Goal: Information Seeking & Learning: Learn about a topic

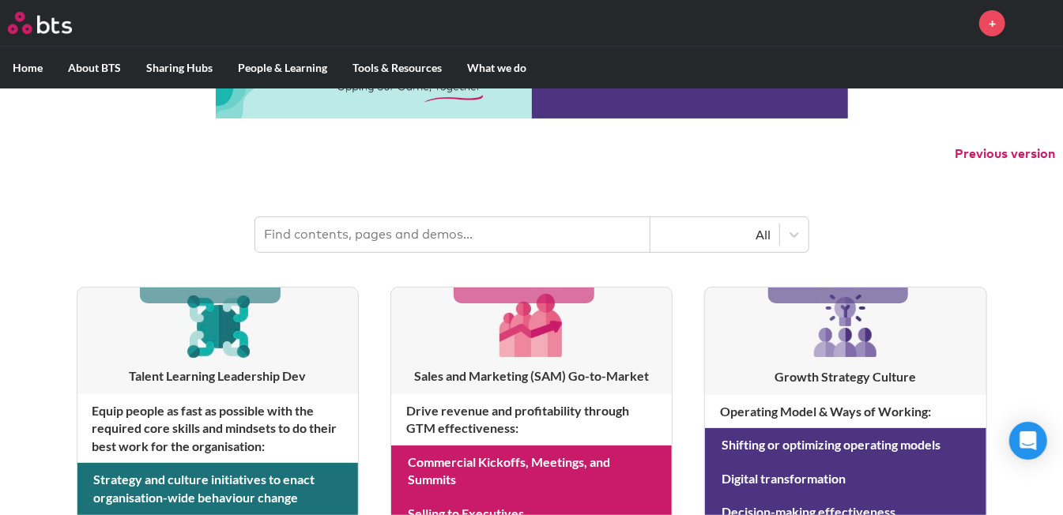
scroll to position [106, 0]
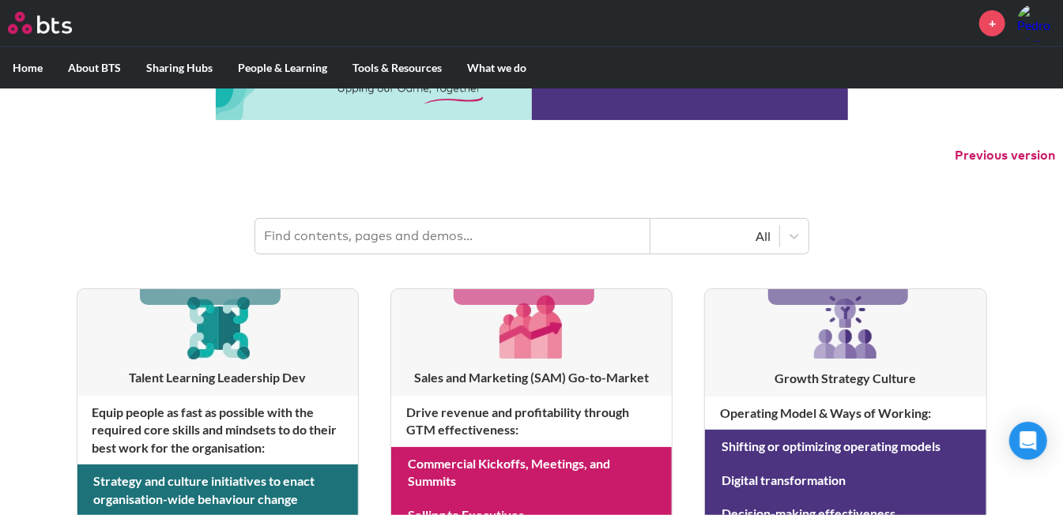
click at [443, 238] on input "text" at bounding box center [452, 236] width 395 height 35
type input "ownership"
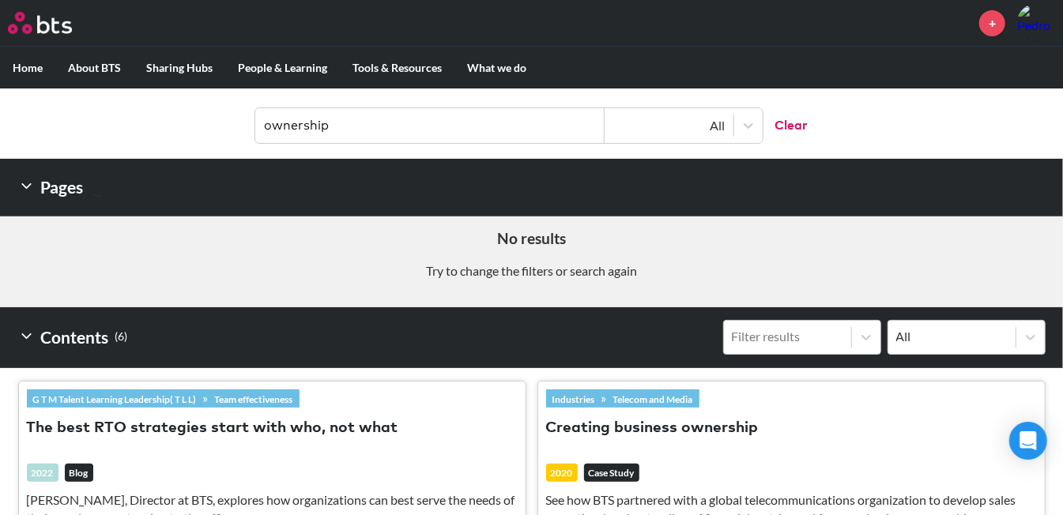
scroll to position [505, 0]
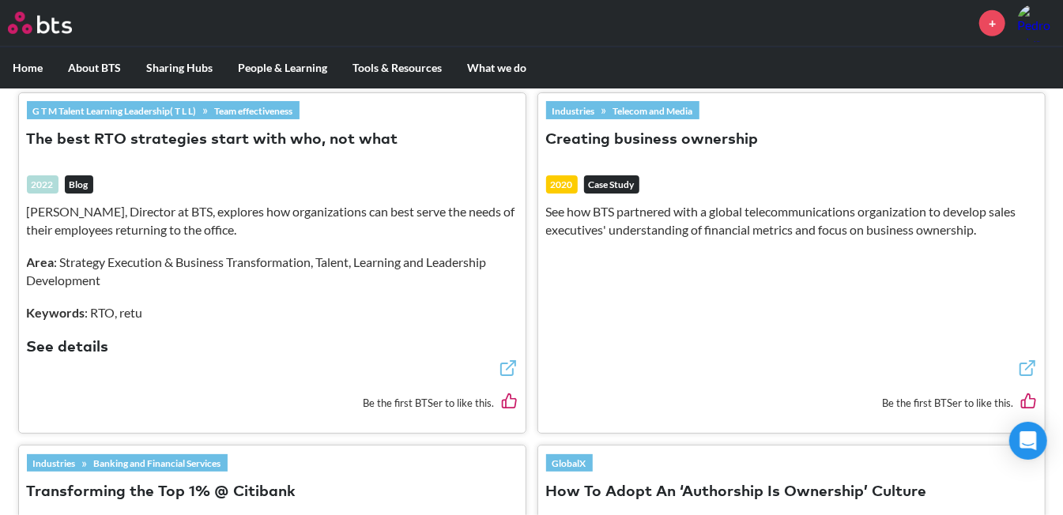
click at [707, 131] on button "Creating business ownership" at bounding box center [652, 140] width 213 height 21
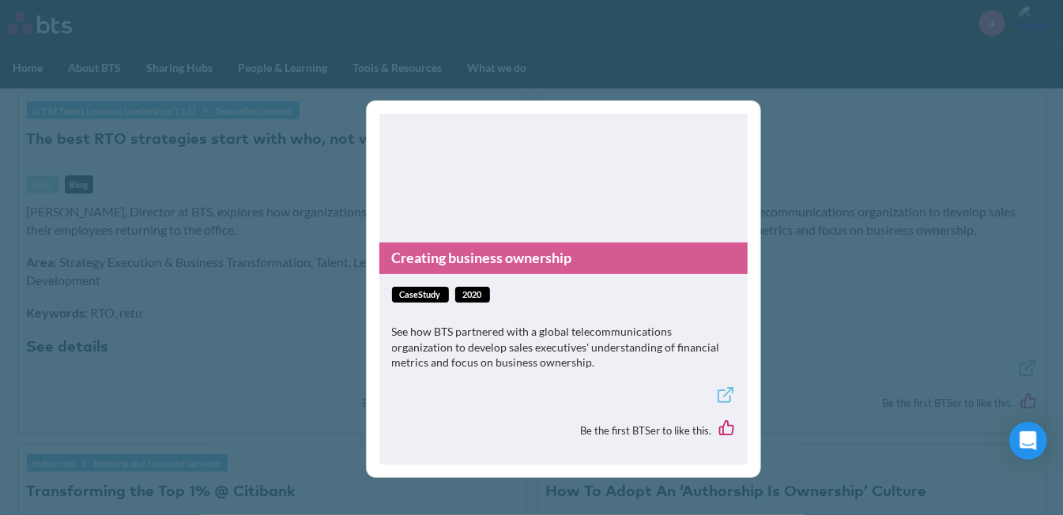
click at [417, 295] on span "caseStudy" at bounding box center [420, 295] width 57 height 17
click at [496, 345] on p "See how BTS partnered with a global telecommunications organization to develop …" at bounding box center [563, 347] width 343 height 47
click at [727, 390] on icon at bounding box center [725, 395] width 19 height 19
click at [841, 319] on div "Creating business ownership caseStudy 2020 See how BTS partnered with a global …" at bounding box center [531, 257] width 1063 height 515
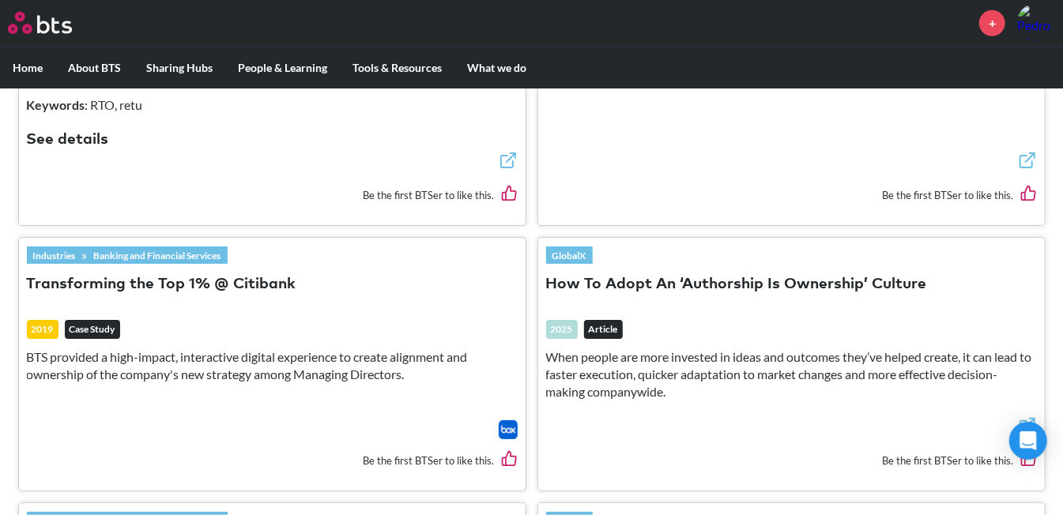
scroll to position [0, 0]
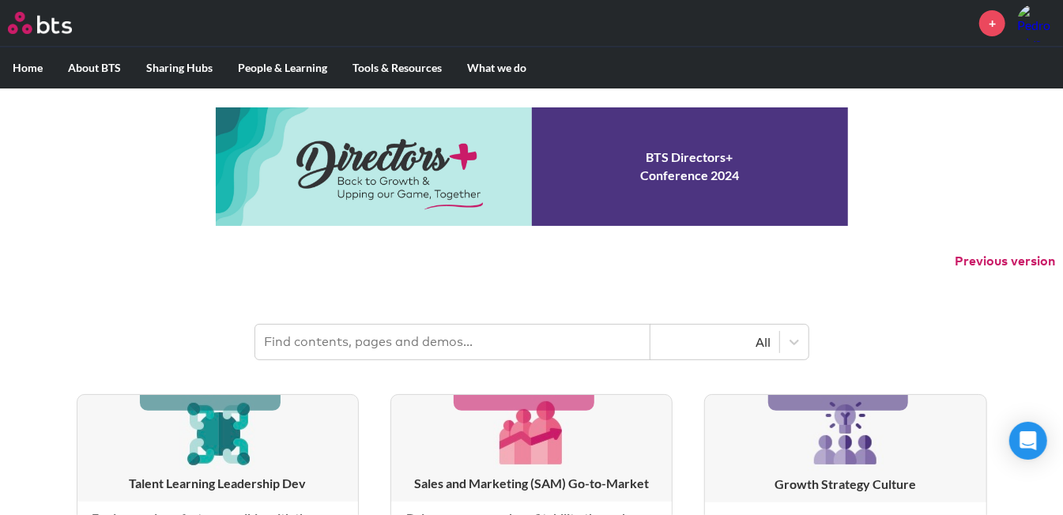
click at [456, 343] on input "text" at bounding box center [452, 342] width 395 height 35
type input "O"
type input "G"
type input "HIVE"
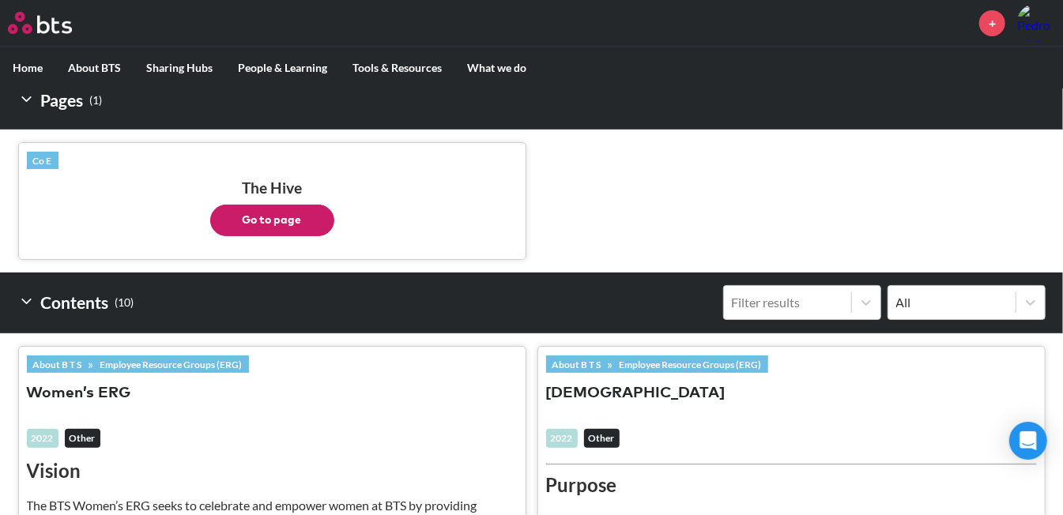
scroll to position [347, 0]
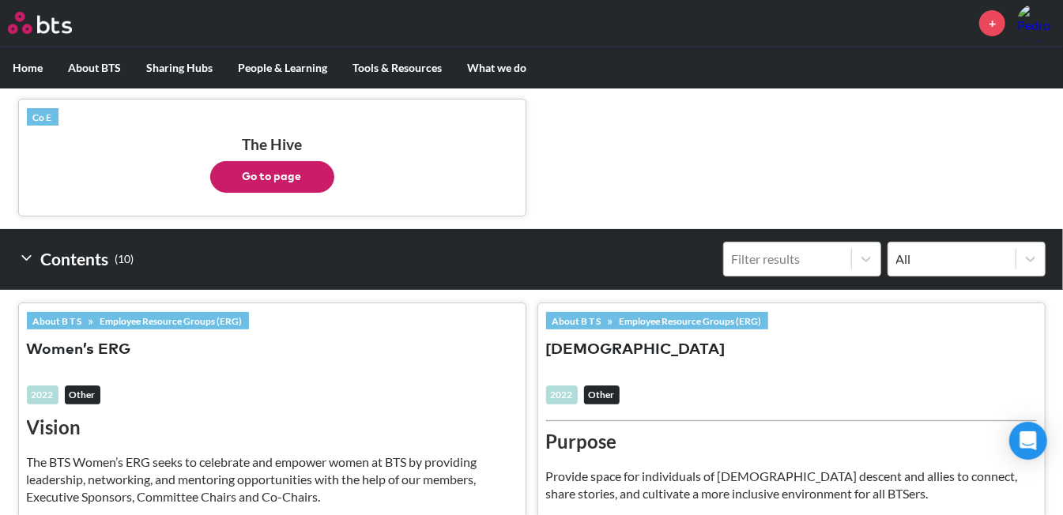
click at [275, 161] on button "Go to page" at bounding box center [272, 177] width 124 height 32
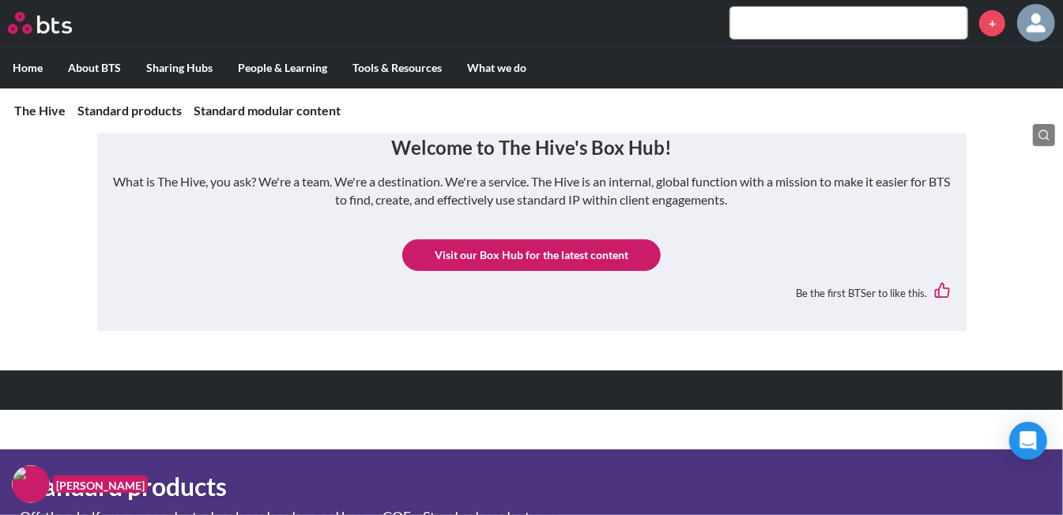
scroll to position [300, 0]
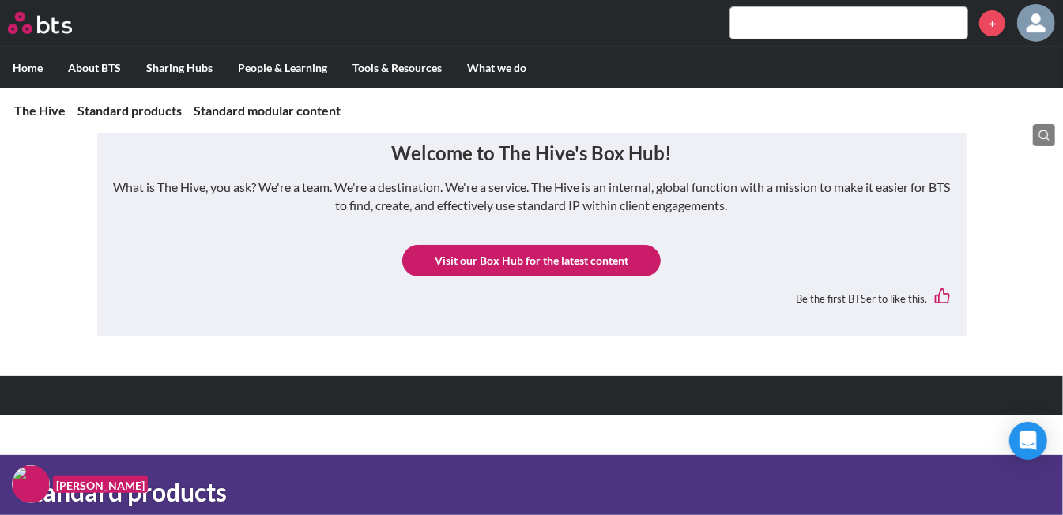
click at [497, 263] on link "Visit our Box Hub for the latest content" at bounding box center [531, 261] width 258 height 32
